Goal: Find contact information: Find contact information

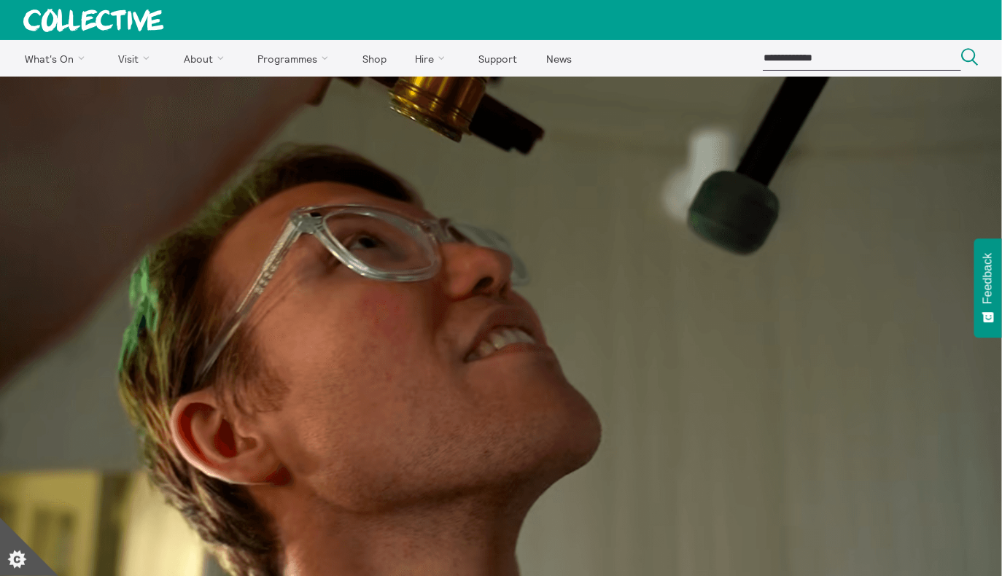
click at [86, 22] on icon at bounding box center [93, 20] width 141 height 23
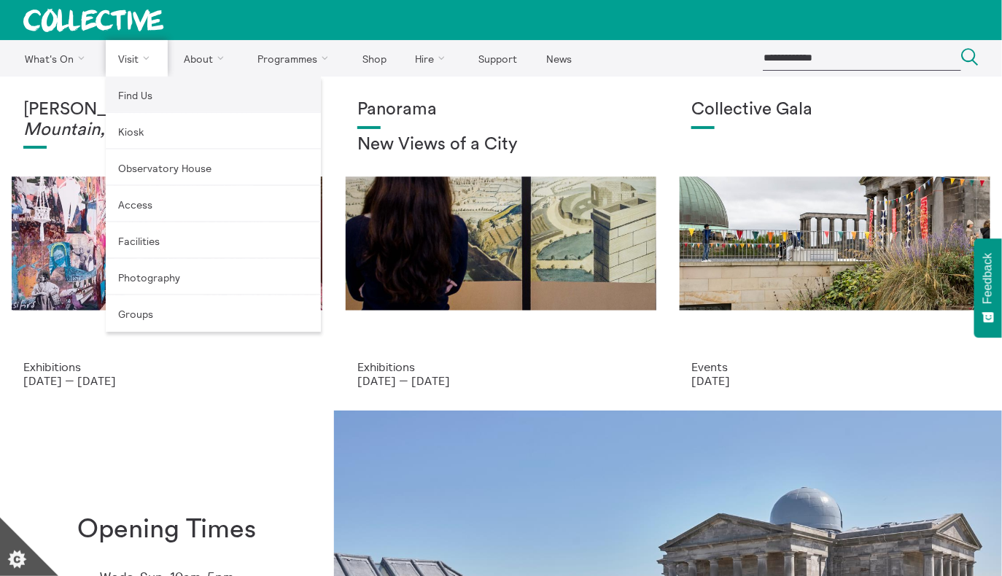
click at [150, 101] on link "Find Us" at bounding box center [213, 95] width 215 height 36
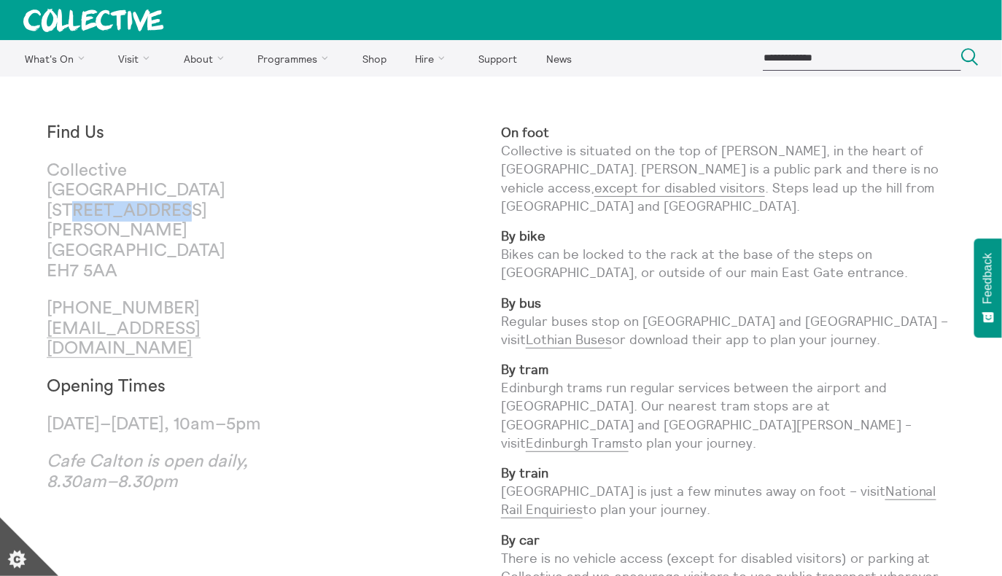
drag, startPoint x: 72, startPoint y: 214, endPoint x: 165, endPoint y: 212, distance: 93.4
click at [165, 213] on p "Collective City Observatory 38 Calton Hill Edinburgh EH7 5AA" at bounding box center [161, 221] width 228 height 121
copy p "Calton Hill"
